Goal: Information Seeking & Learning: Learn about a topic

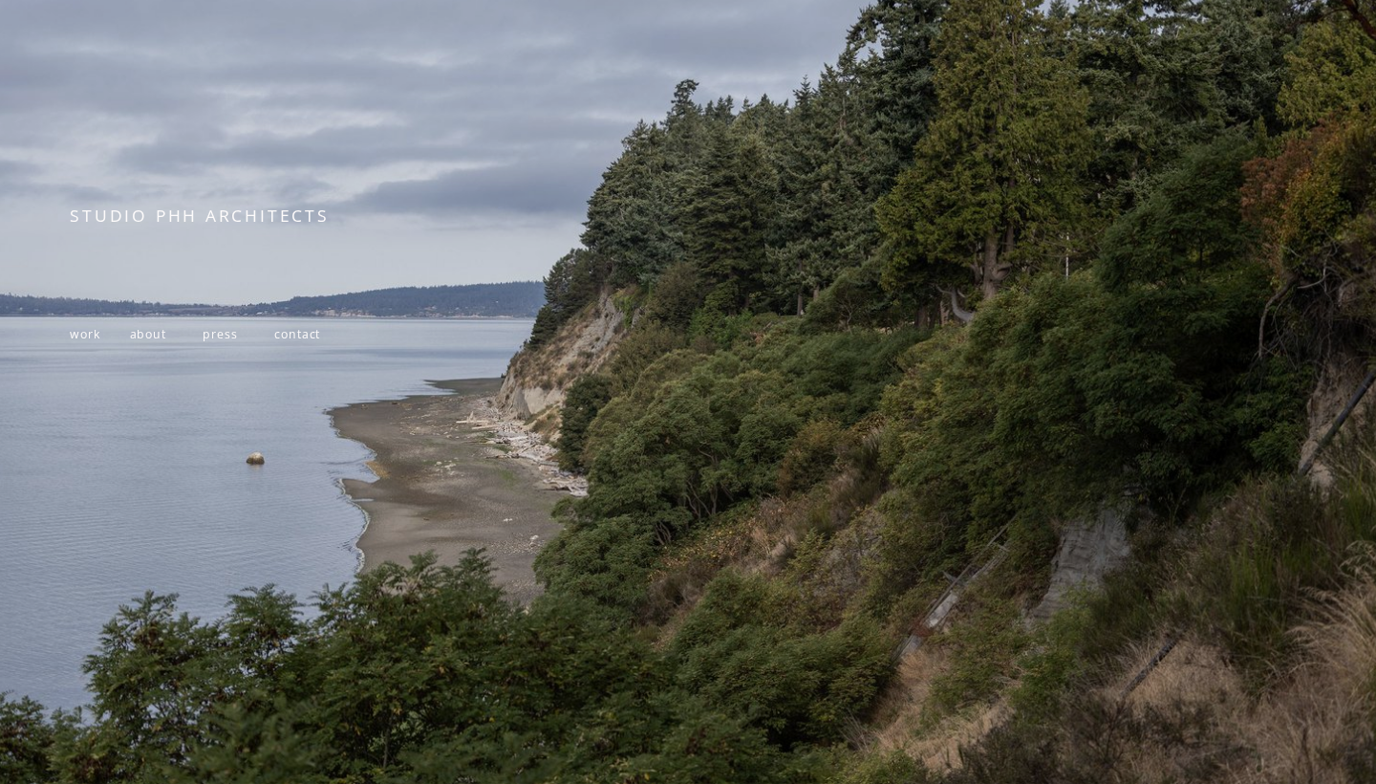
scroll to position [173, 0]
click at [93, 334] on span "work" at bounding box center [85, 334] width 30 height 16
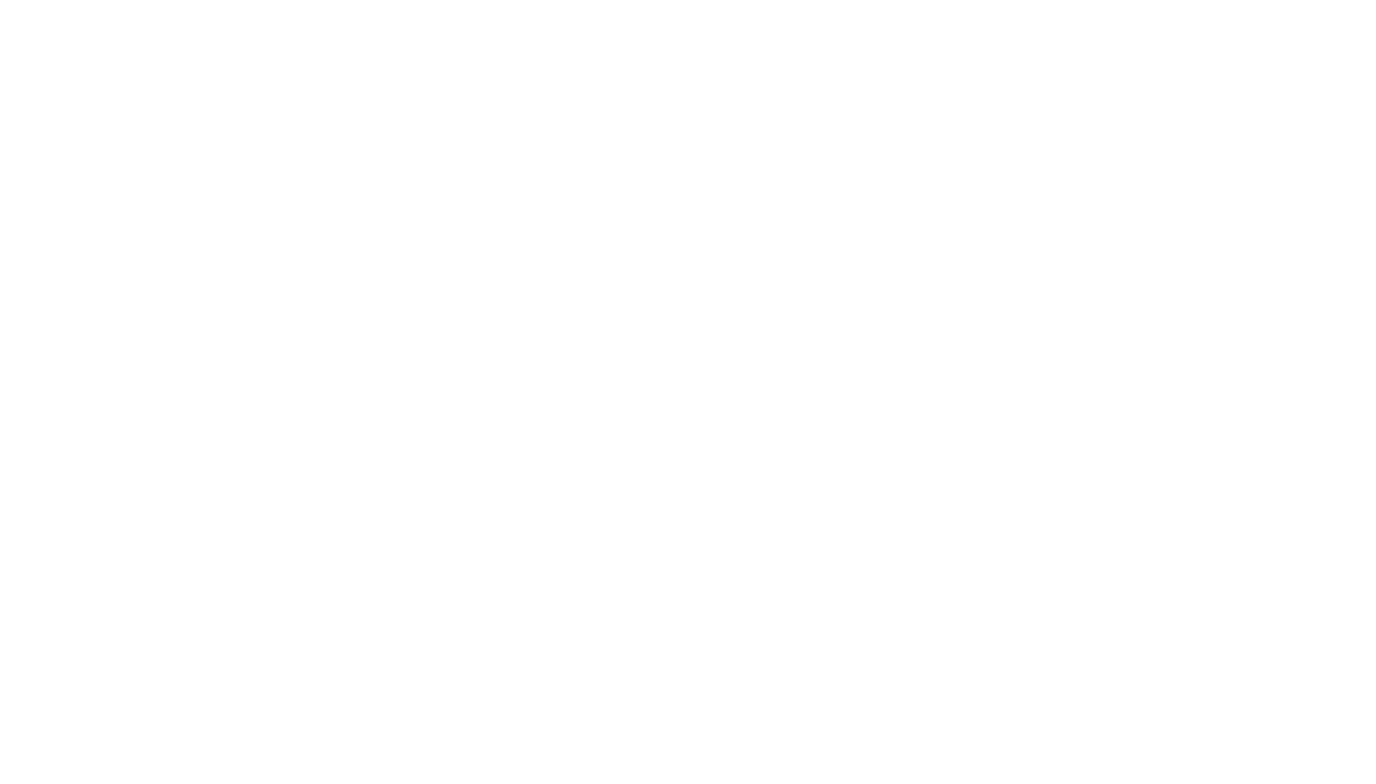
scroll to position [577, 0]
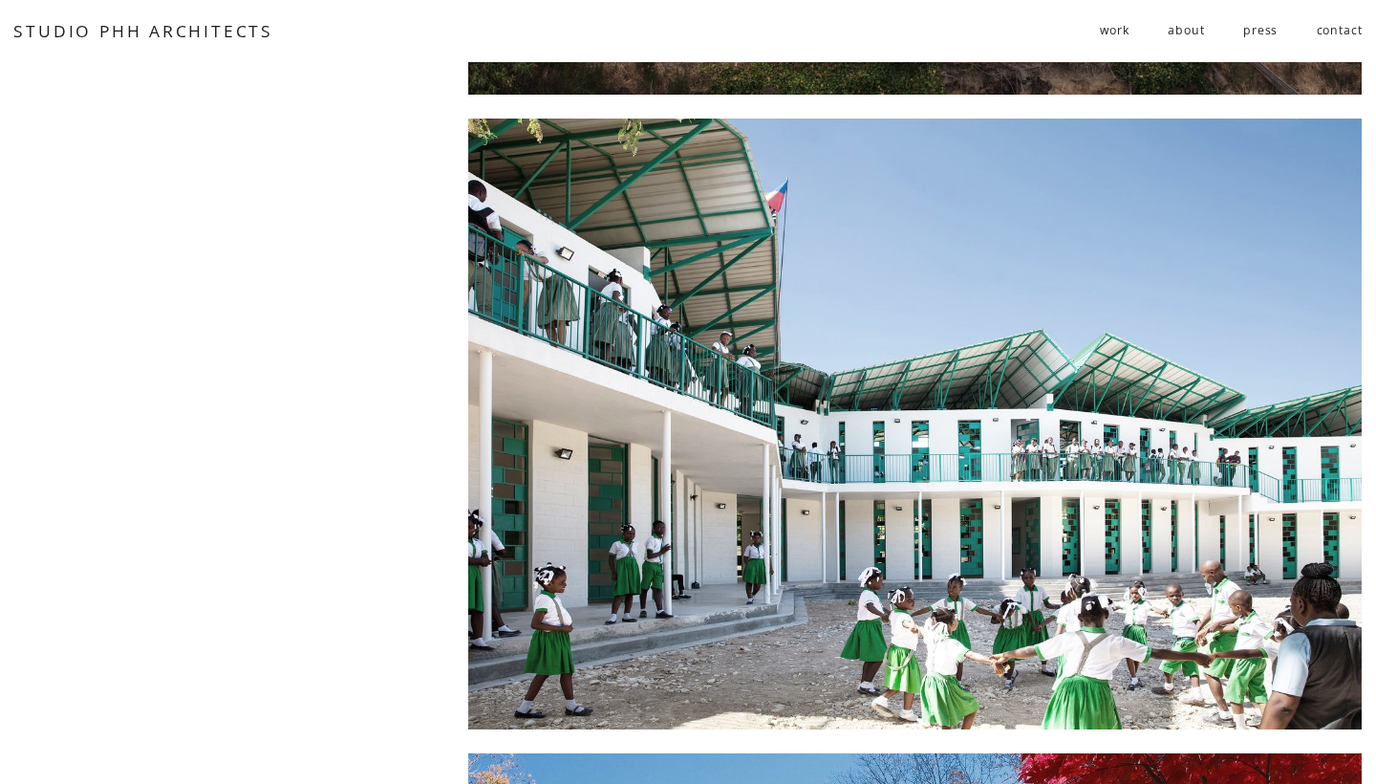
click at [673, 308] on div at bounding box center [914, 423] width 893 height 611
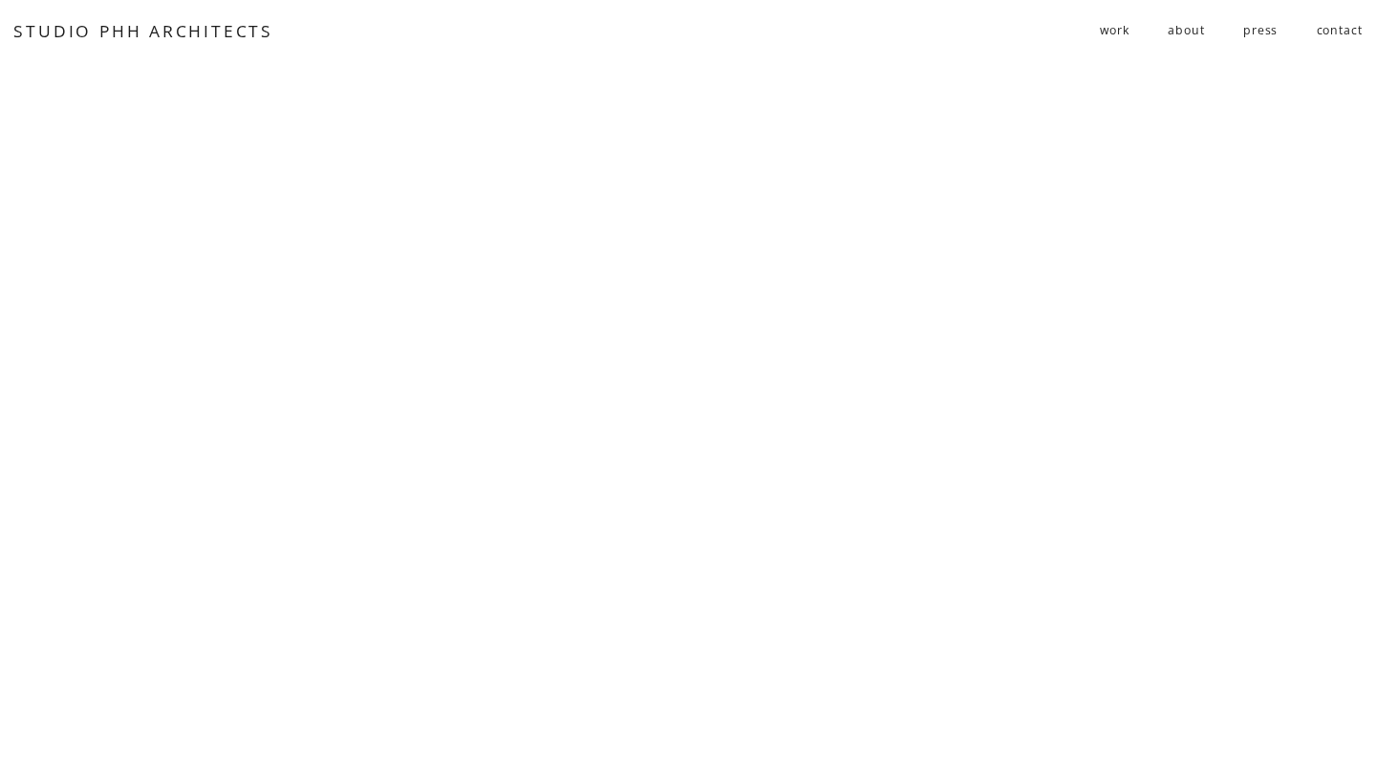
scroll to position [6826, 0]
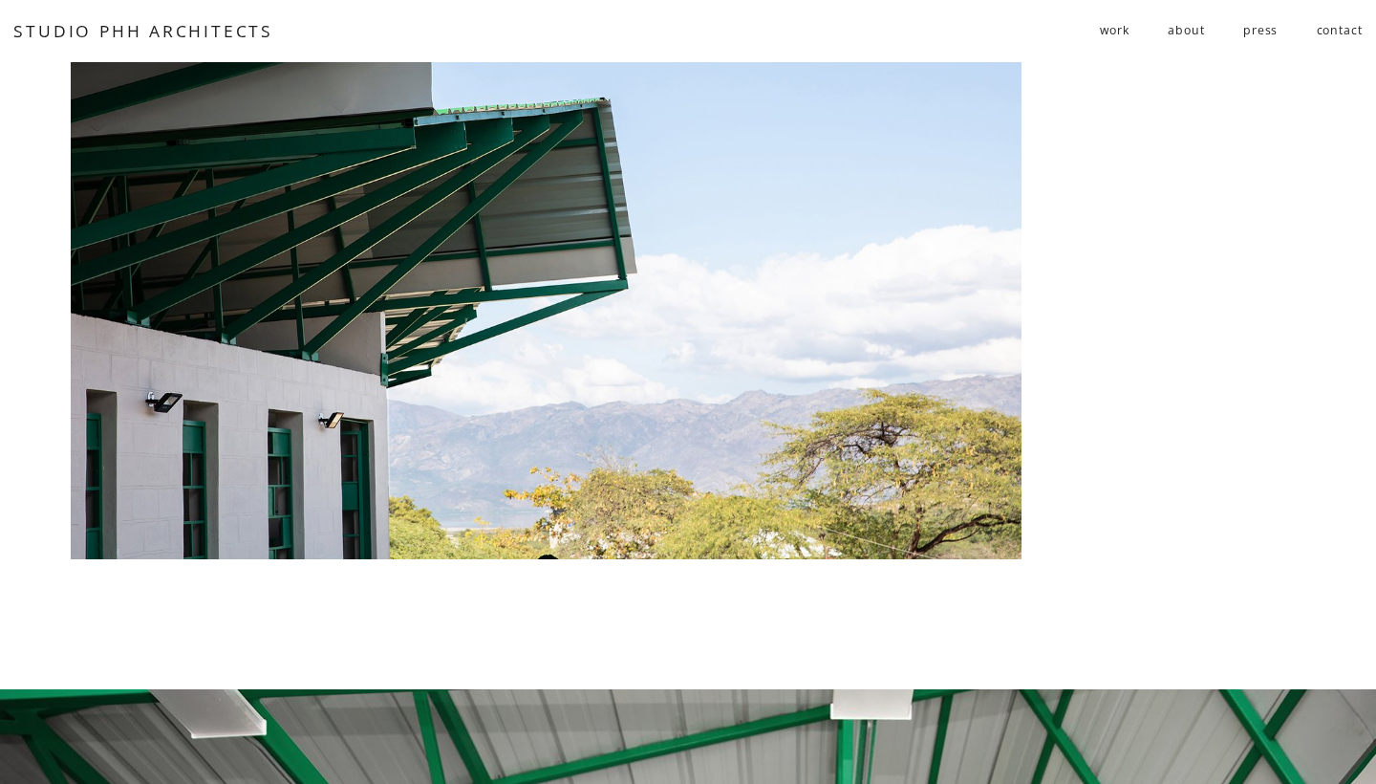
click at [202, 21] on link "STUDIO PHH ARCHITECTS" at bounding box center [143, 30] width 260 height 23
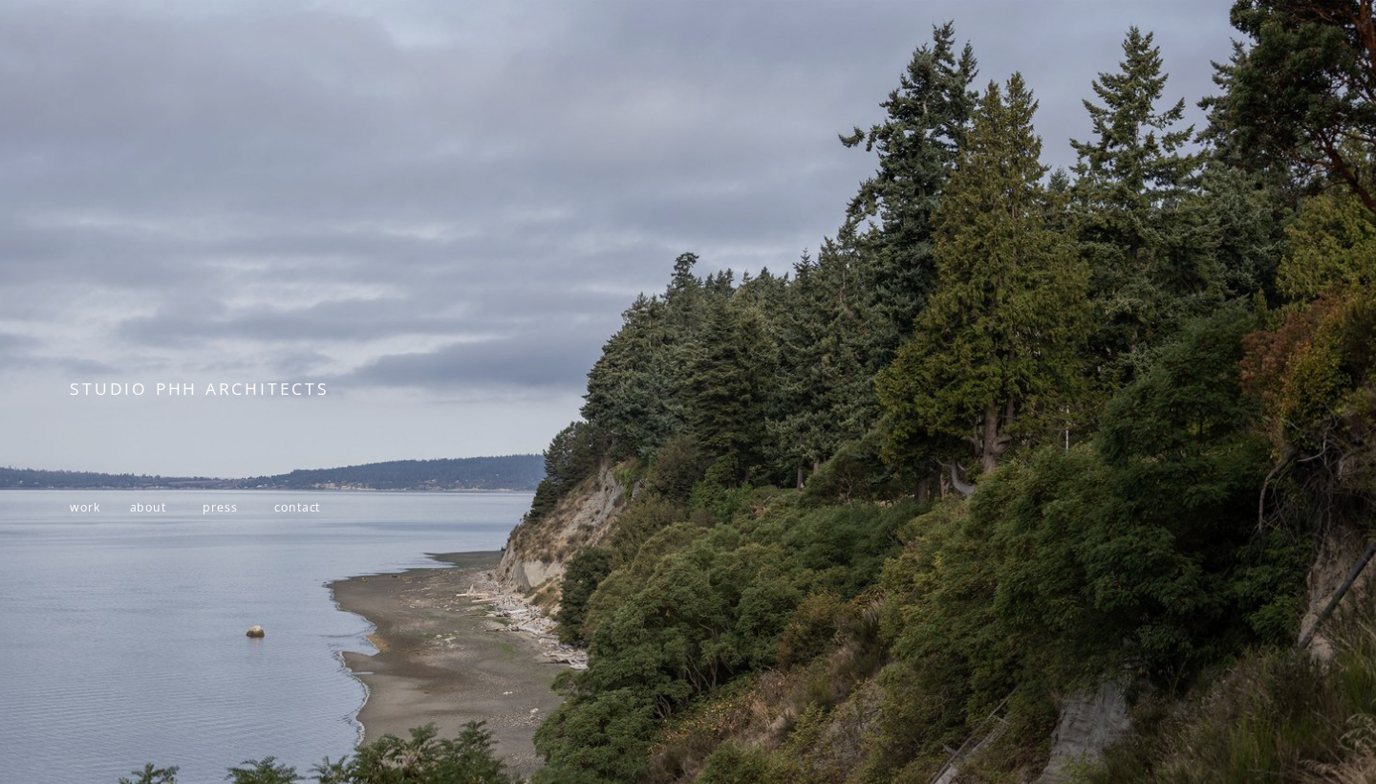
click at [144, 500] on span "about" at bounding box center [148, 507] width 36 height 16
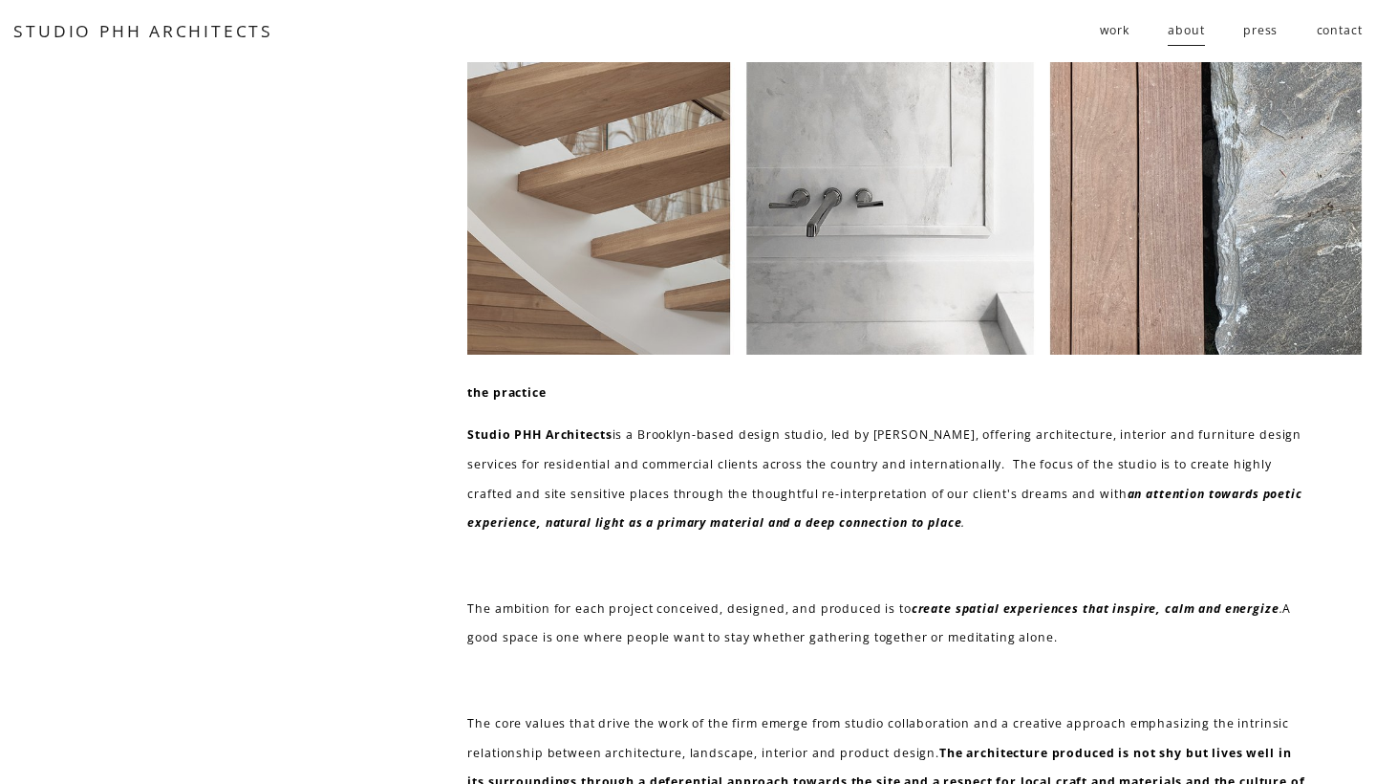
click at [1127, 32] on span "work" at bounding box center [1115, 31] width 30 height 30
click at [0, 0] on span "public" at bounding box center [0, 0] width 0 height 0
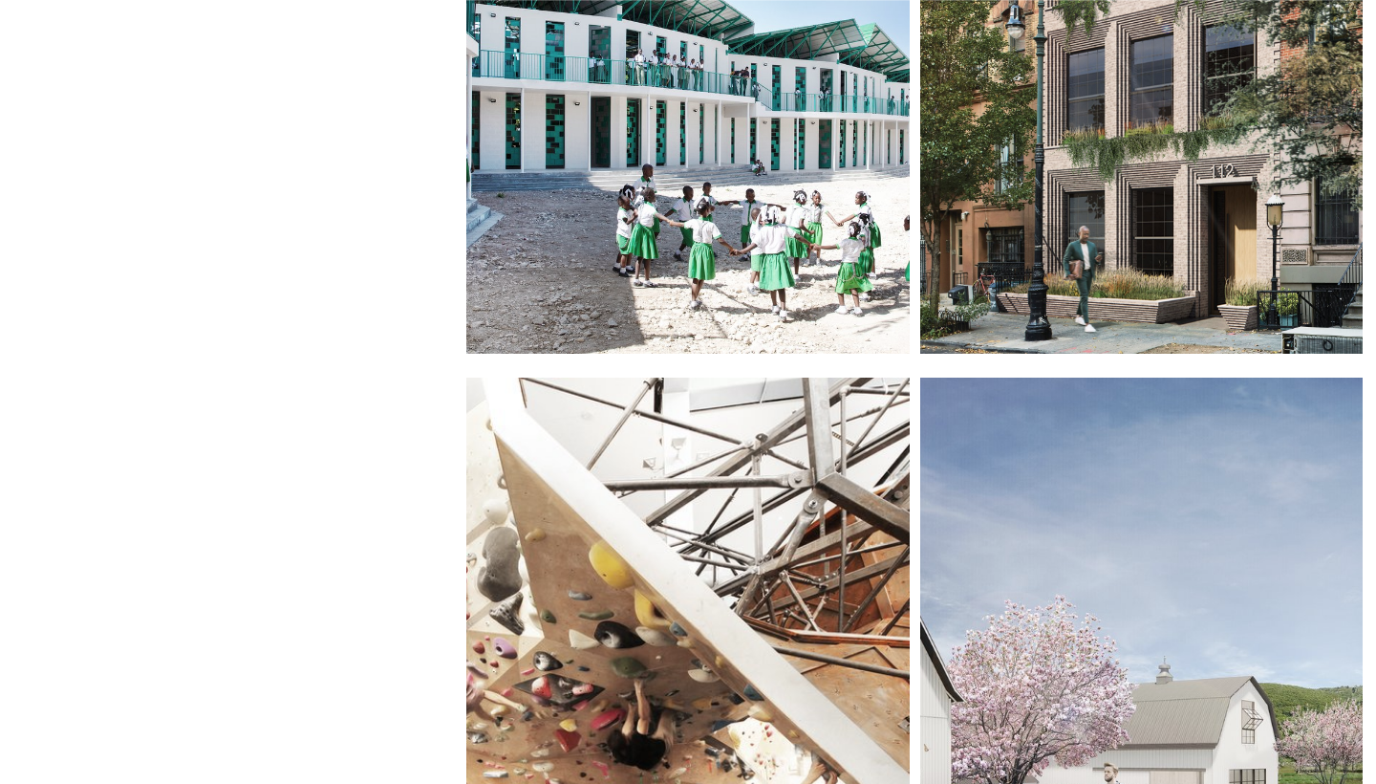
scroll to position [771, 0]
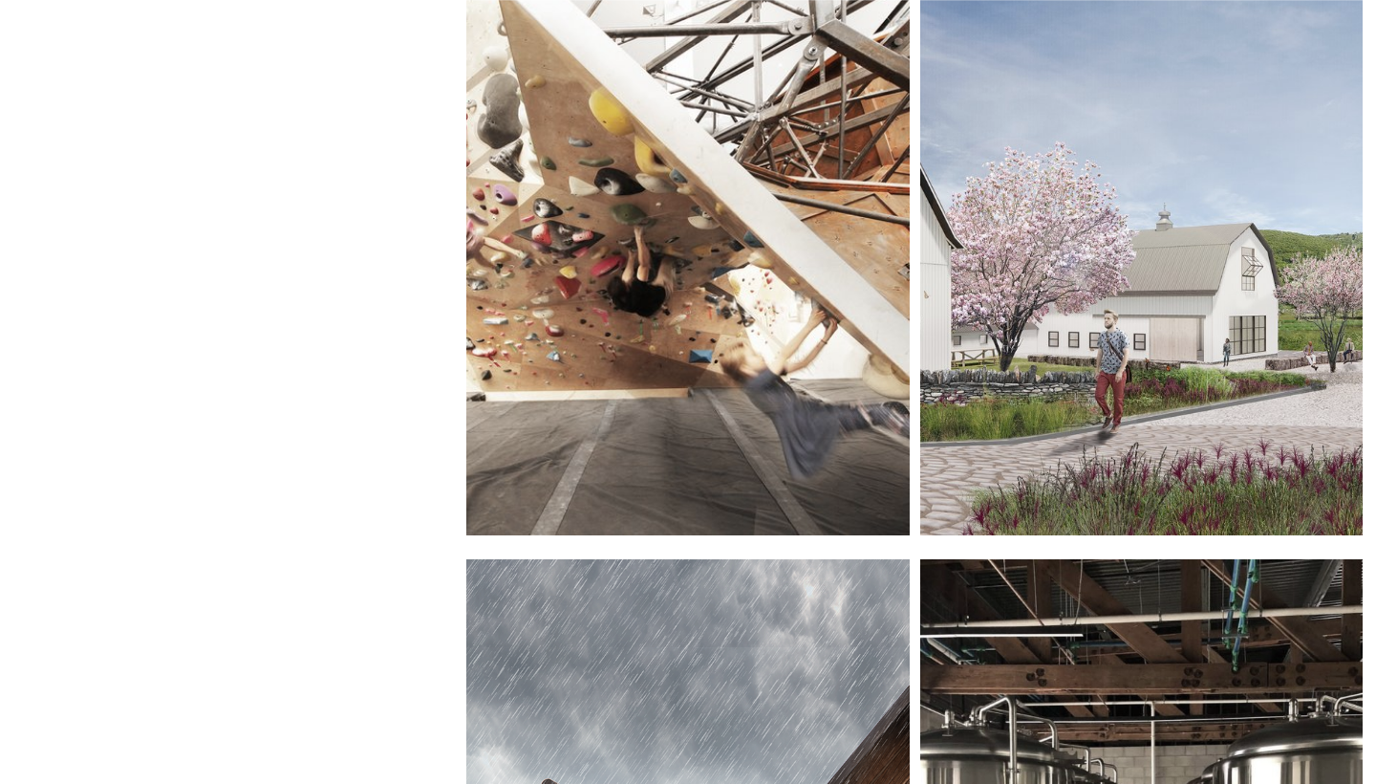
click at [674, 175] on div at bounding box center [687, 230] width 442 height 611
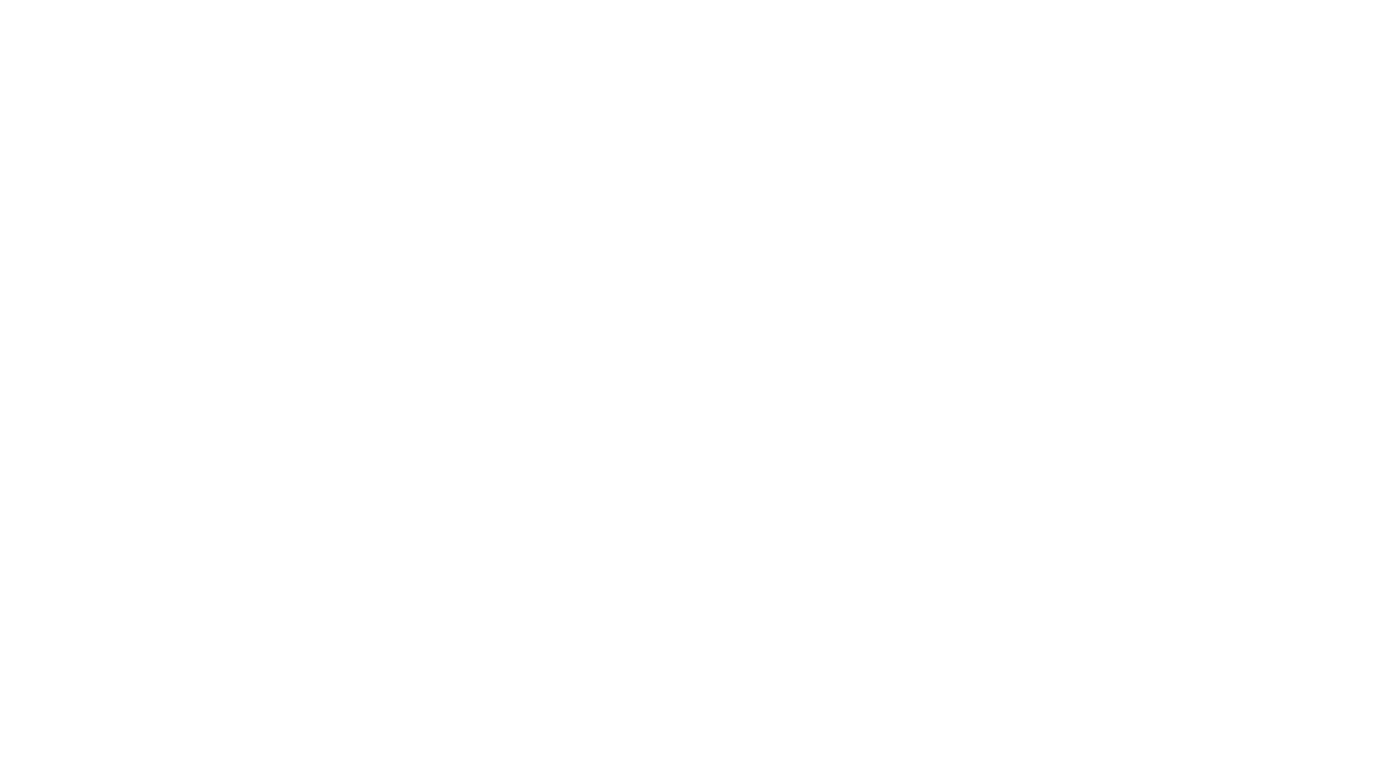
scroll to position [4287, 0]
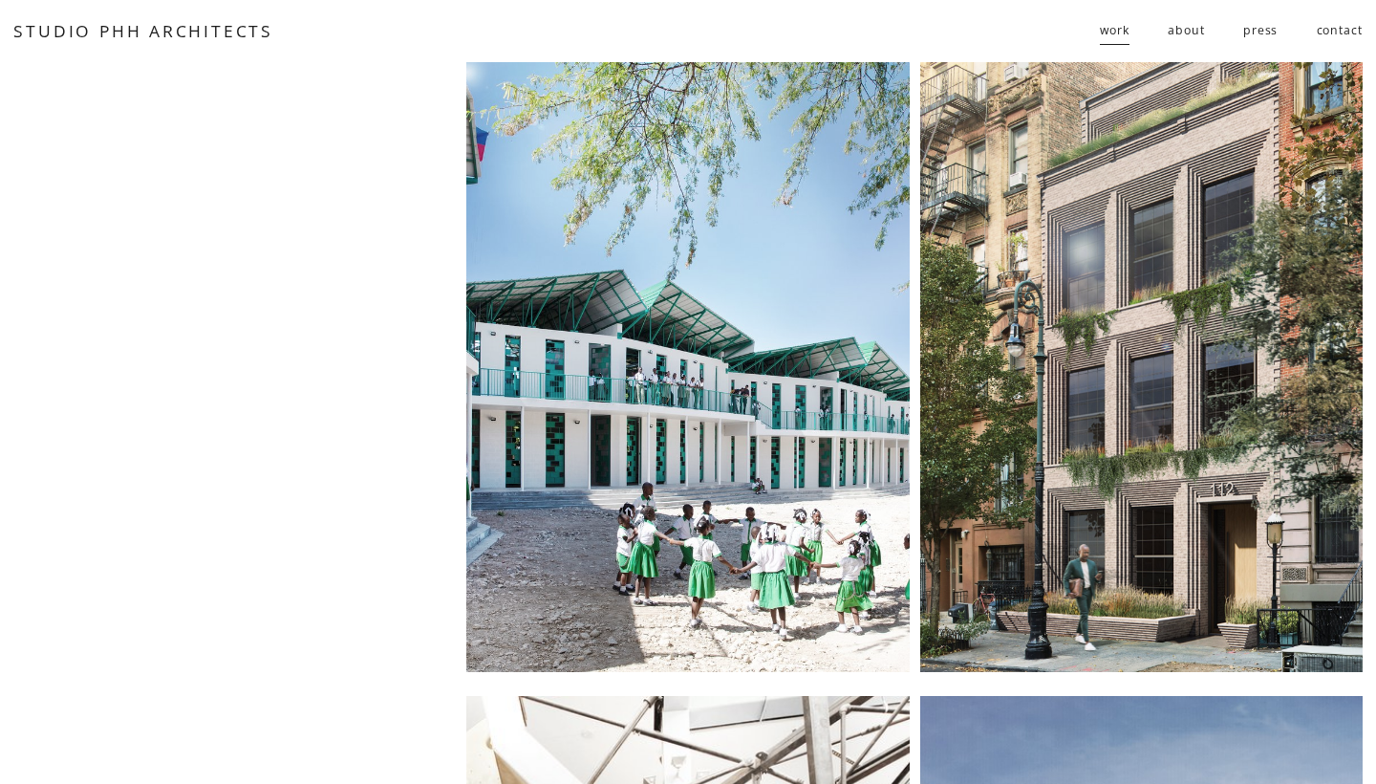
click at [766, 381] on div at bounding box center [687, 366] width 442 height 611
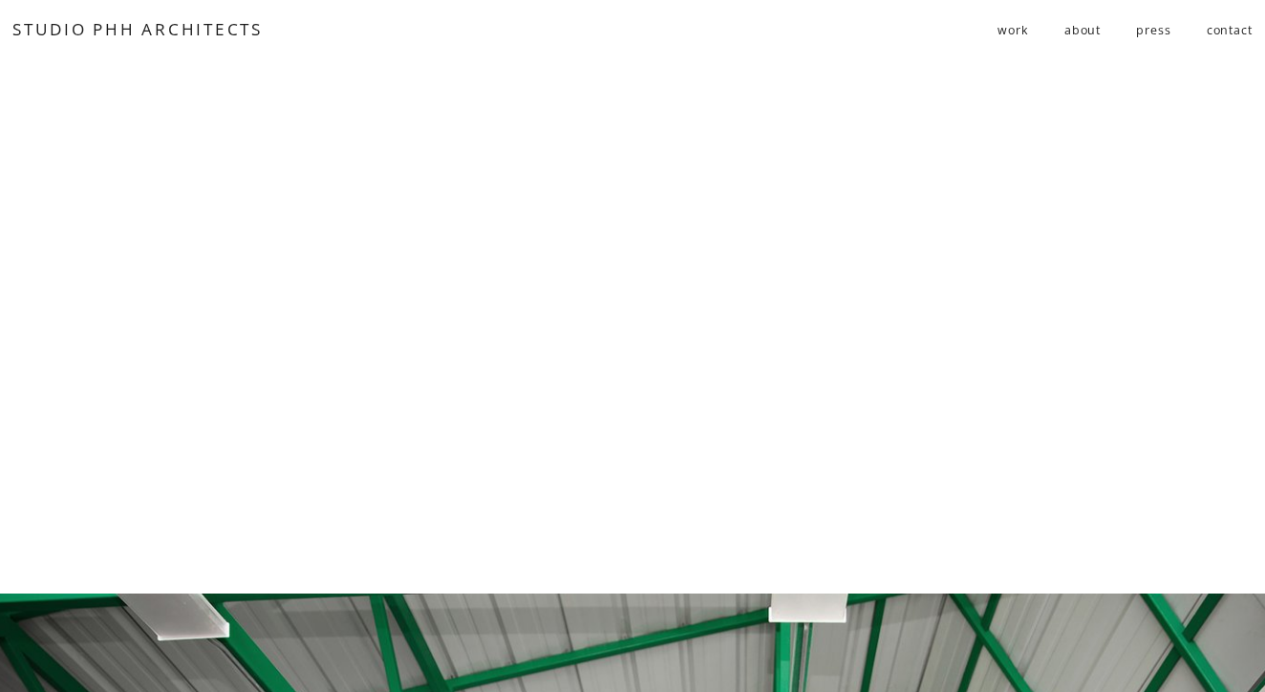
scroll to position [6559, 0]
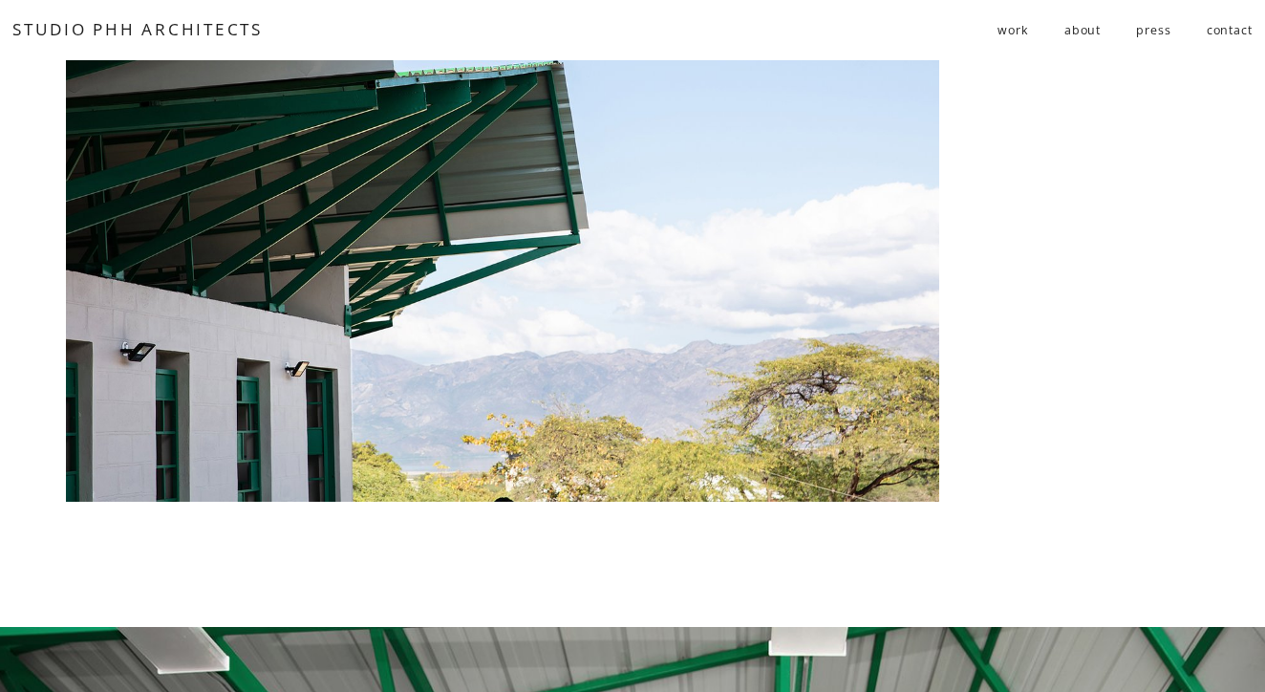
click at [1077, 29] on link "about" at bounding box center [1082, 30] width 36 height 32
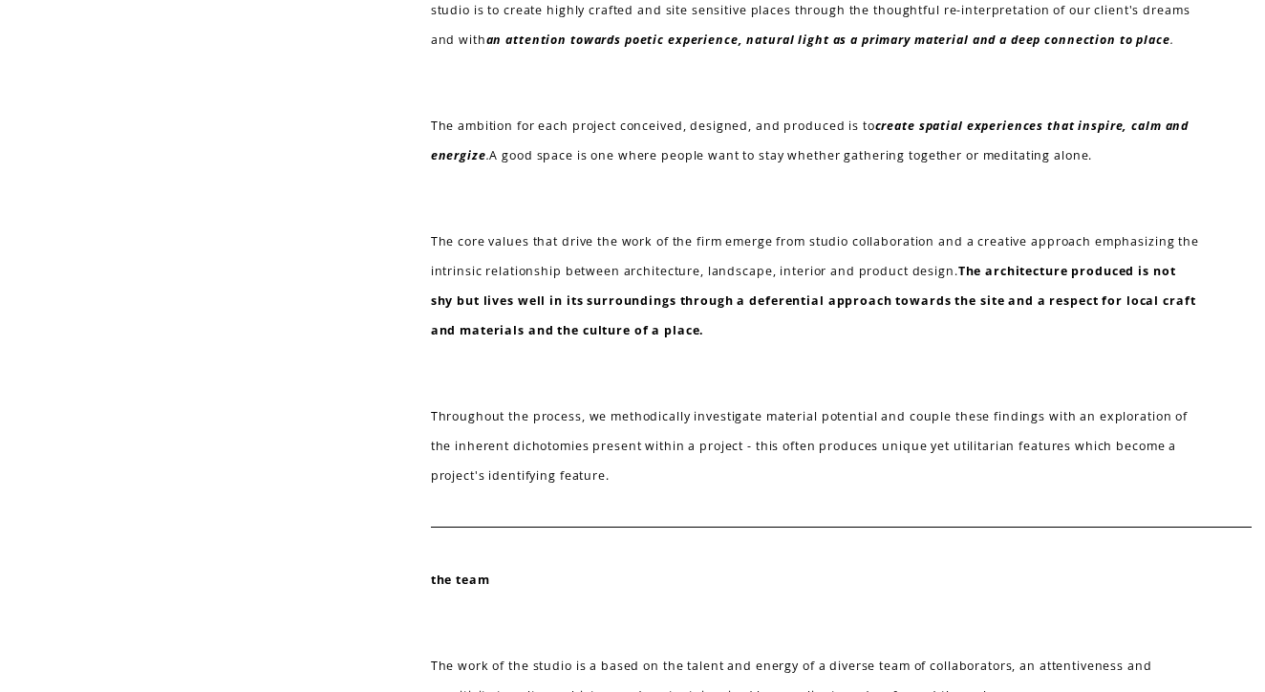
scroll to position [474, 0]
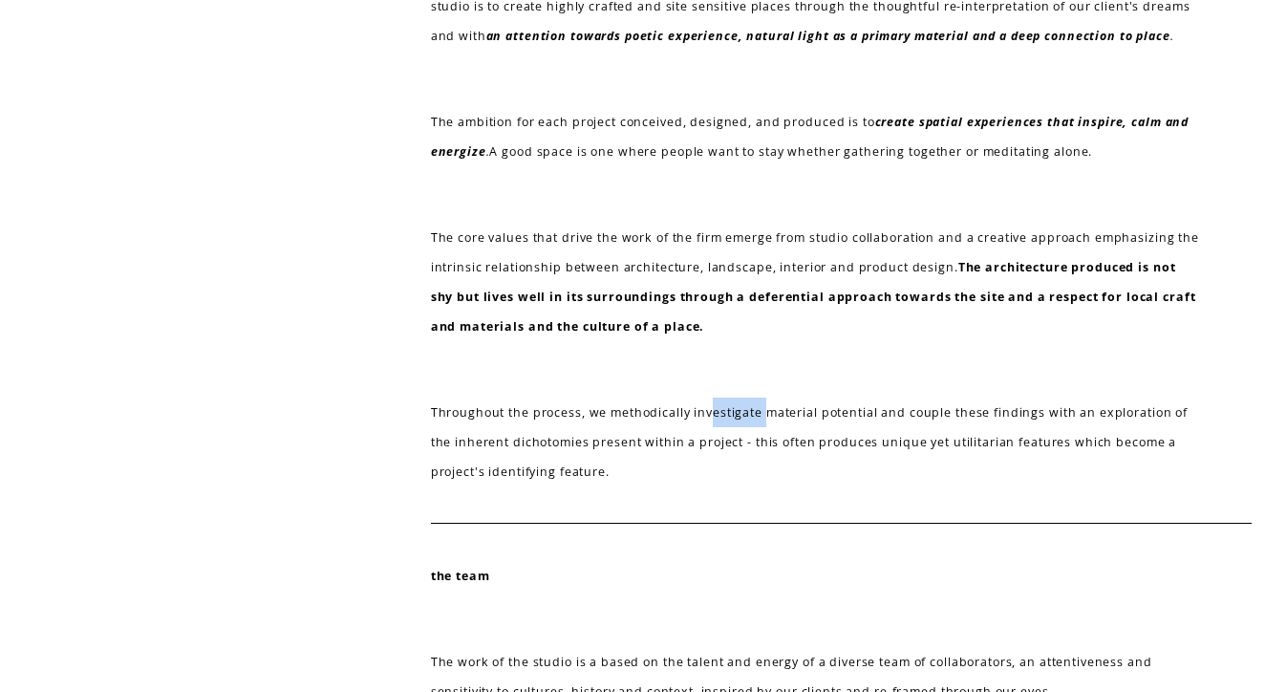
drag, startPoint x: 714, startPoint y: 441, endPoint x: 765, endPoint y: 446, distance: 51.9
click at [765, 446] on p "Throughout the process, we methodically investigate material potential and coup…" at bounding box center [815, 442] width 769 height 89
click at [763, 442] on p "Throughout the process, we methodically investigate material potential and coup…" at bounding box center [815, 442] width 769 height 89
drag, startPoint x: 763, startPoint y: 471, endPoint x: 771, endPoint y: 488, distance: 19.2
click at [771, 486] on p "Throughout the process, we methodically investigate material potential and coup…" at bounding box center [815, 442] width 769 height 89
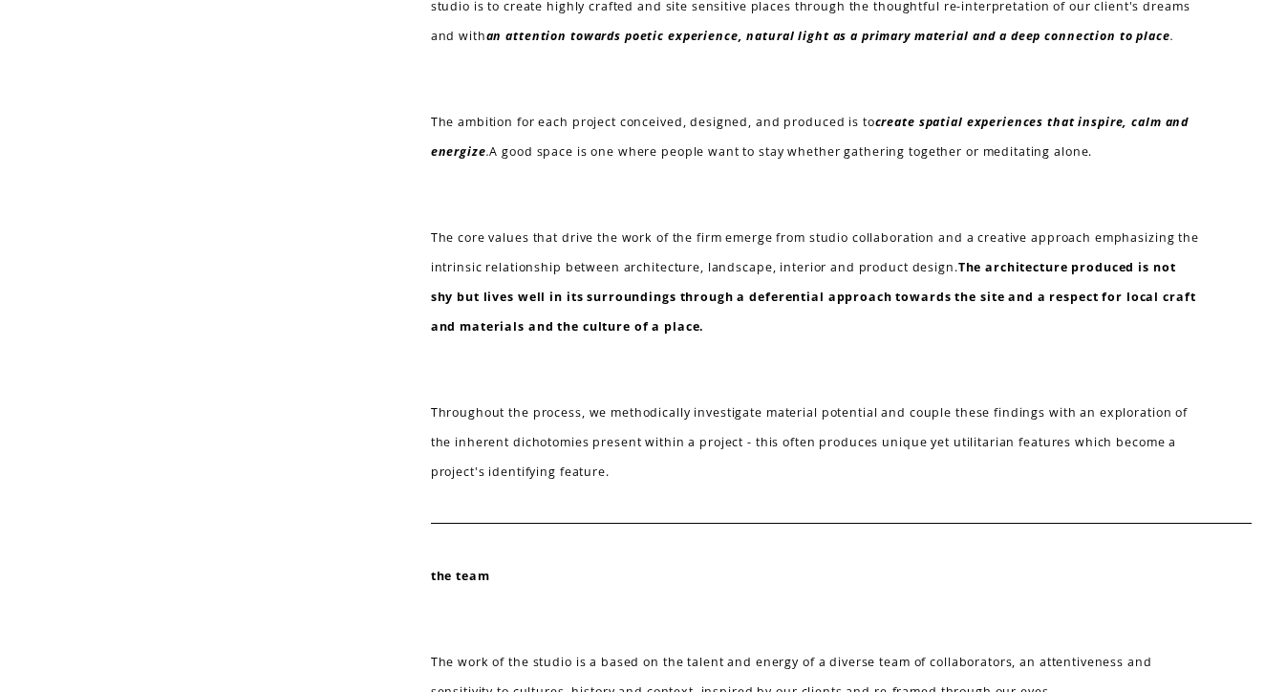
click at [742, 457] on p "Throughout the process, we methodically investigate material potential and coup…" at bounding box center [815, 442] width 769 height 89
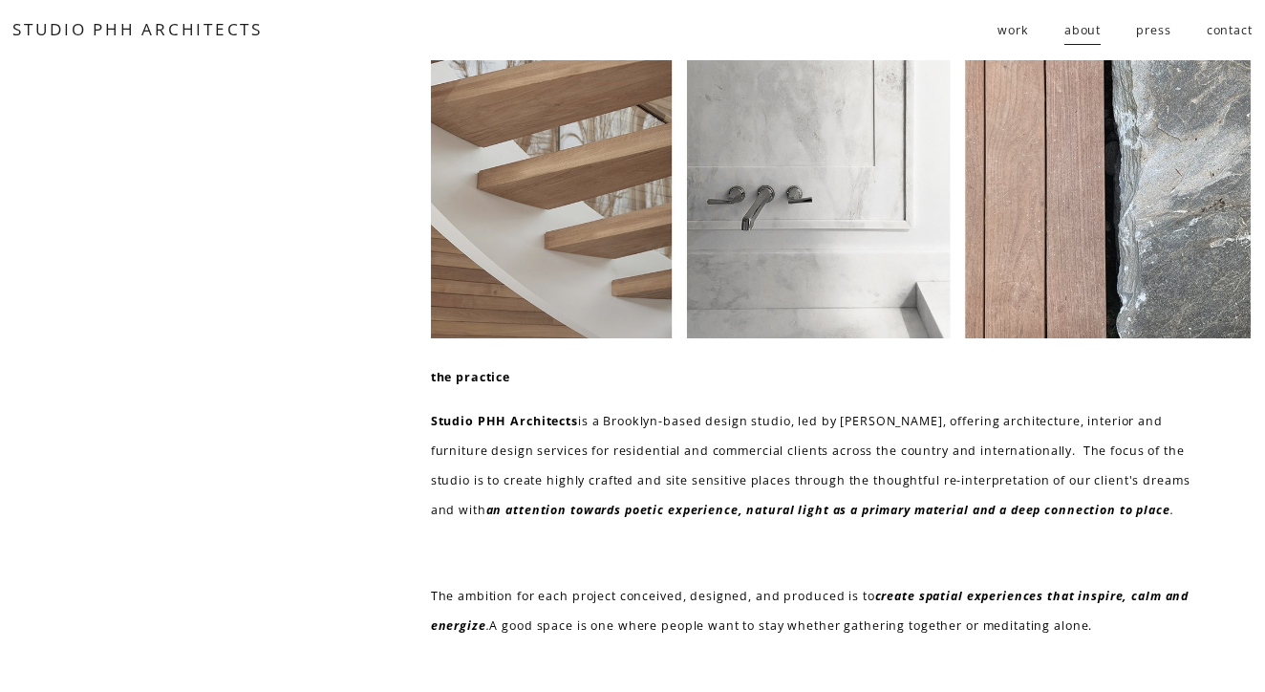
scroll to position [0, 0]
click at [1151, 37] on link "press" at bounding box center [1153, 30] width 34 height 32
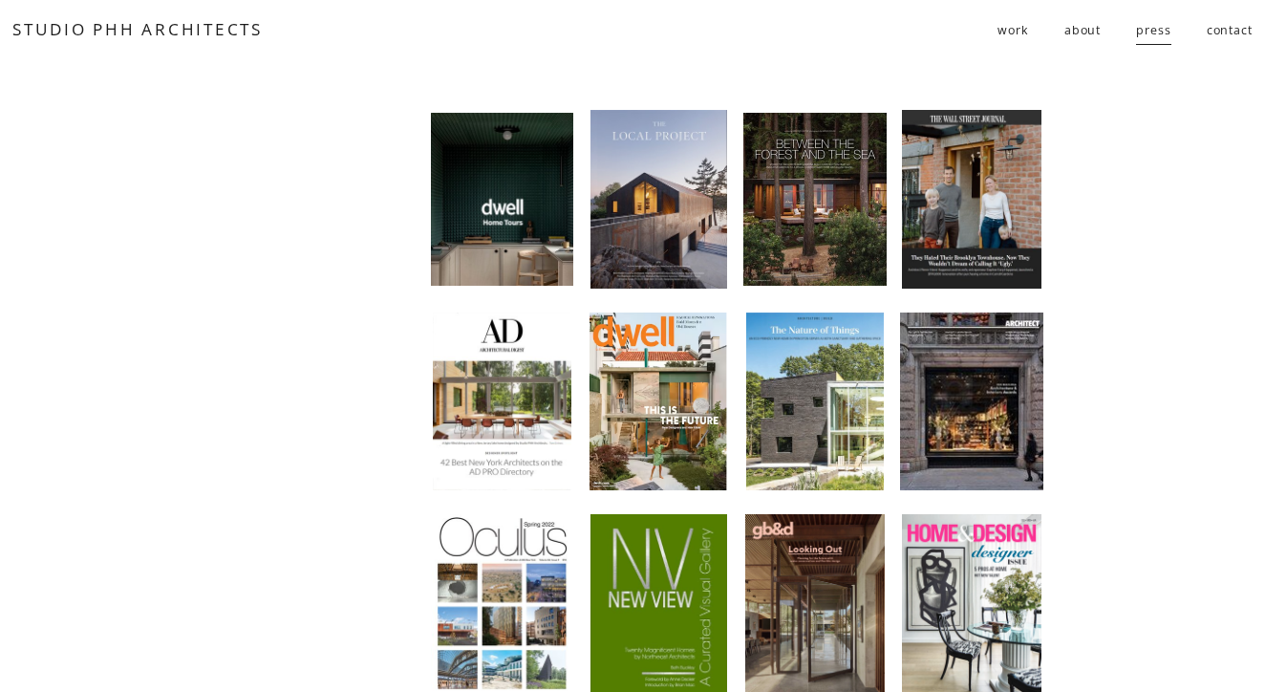
click at [1011, 34] on span "work" at bounding box center [1013, 30] width 31 height 30
click at [0, 0] on span "residential" at bounding box center [0, 0] width 0 height 0
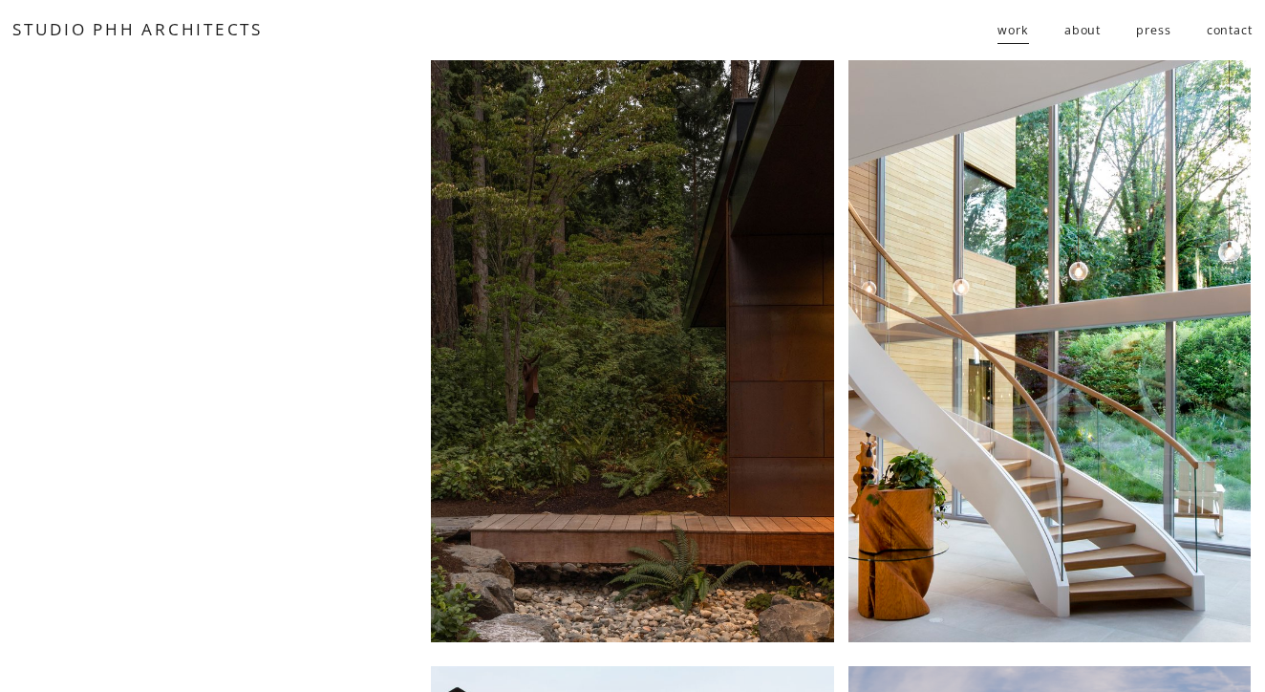
click at [446, 2] on div "Skip to Content STUDIO PHH ARCHITECTS work residential" at bounding box center [632, 30] width 1265 height 60
